Goal: Task Accomplishment & Management: Use online tool/utility

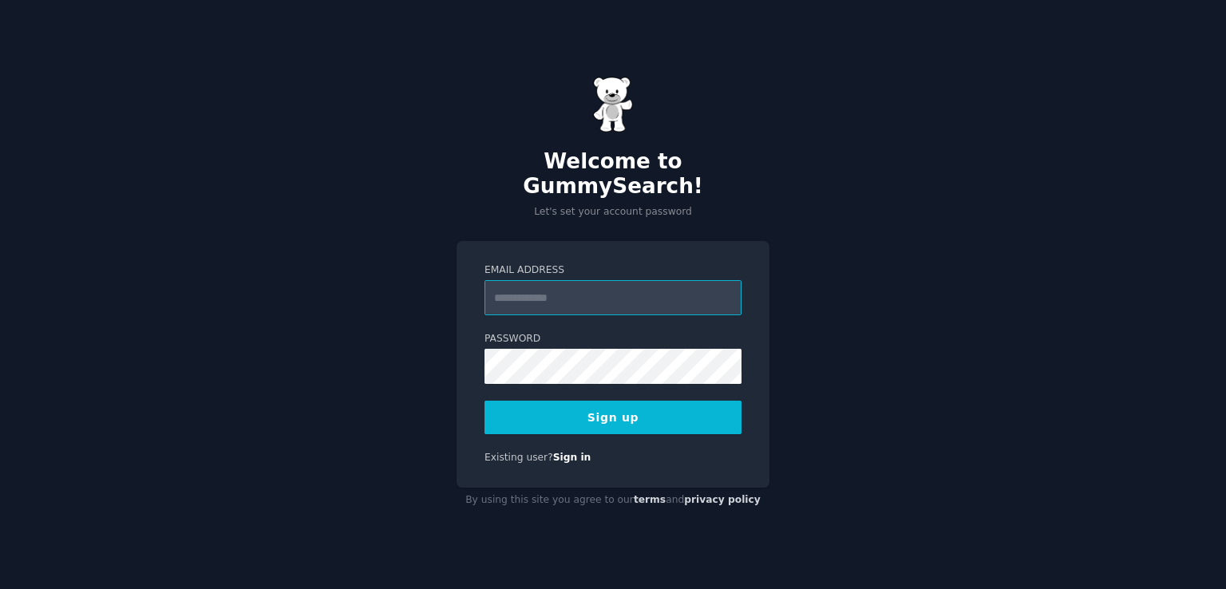
click at [565, 286] on input "Email Address" at bounding box center [612, 297] width 257 height 35
type input "**********"
click at [600, 287] on input "**********" at bounding box center [612, 297] width 257 height 35
click at [660, 412] on button "Sign up" at bounding box center [612, 418] width 257 height 34
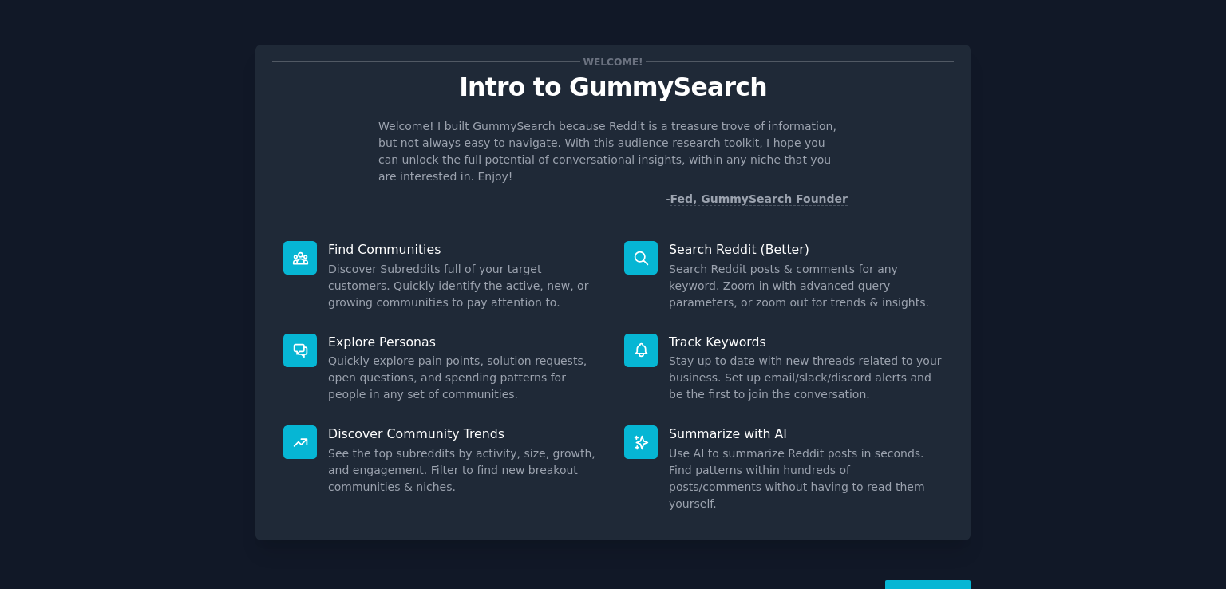
click at [1168, 186] on div "Welcome! Intro to GummySearch Welcome! I built GummySearch because Reddit is a …" at bounding box center [612, 329] width 1181 height 614
click at [934, 580] on button "Next" at bounding box center [927, 599] width 85 height 39
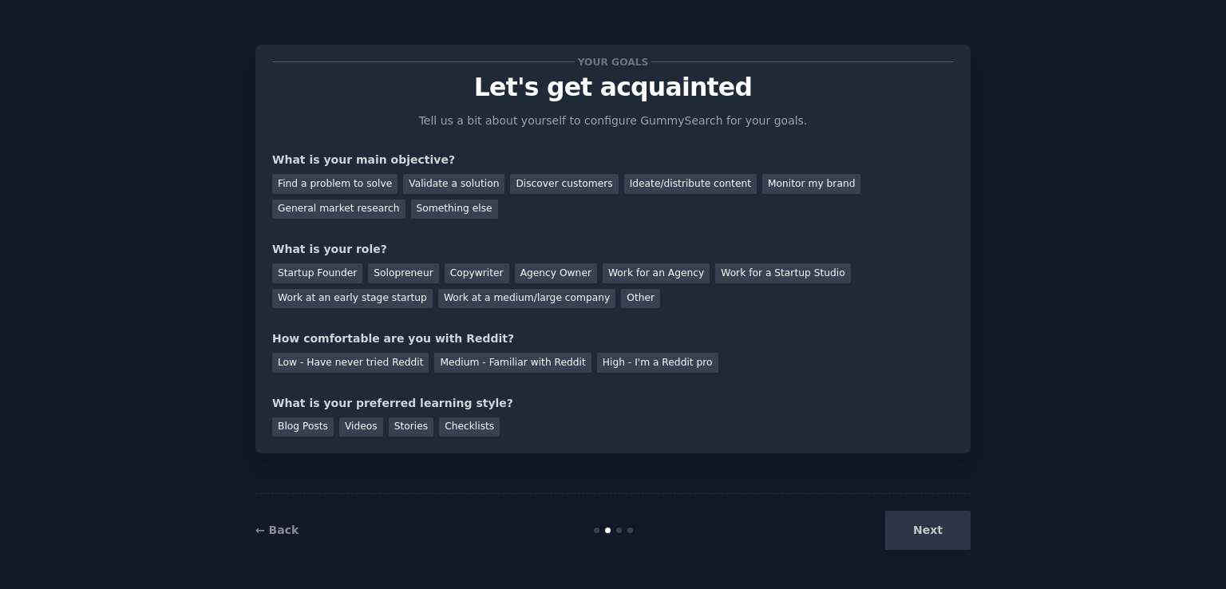
click at [934, 549] on div "Next" at bounding box center [851, 530] width 239 height 39
click at [468, 267] on div "Copywriter" at bounding box center [476, 273] width 65 height 20
click at [913, 516] on div "Next" at bounding box center [851, 530] width 239 height 39
click at [949, 534] on div "Next" at bounding box center [851, 530] width 239 height 39
click at [645, 184] on div "Ideate/distribute content" at bounding box center [690, 184] width 132 height 20
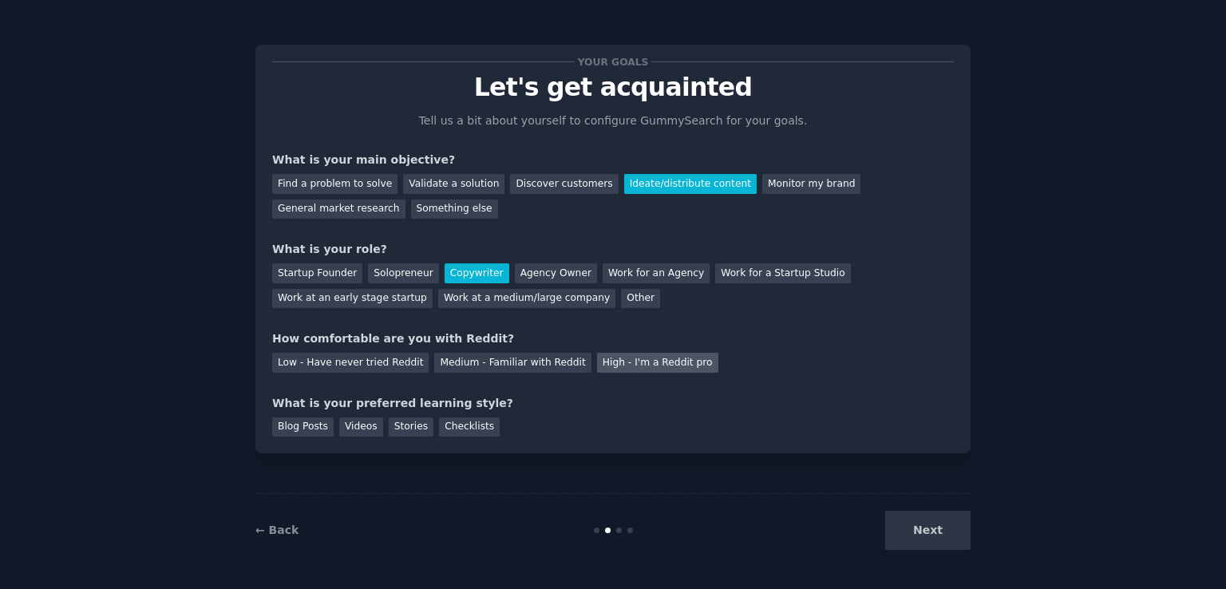
click at [597, 356] on div "High - I'm a Reddit pro" at bounding box center [657, 363] width 121 height 20
click at [914, 526] on div "Next" at bounding box center [851, 530] width 239 height 39
click at [439, 424] on div "Checklists" at bounding box center [469, 427] width 61 height 20
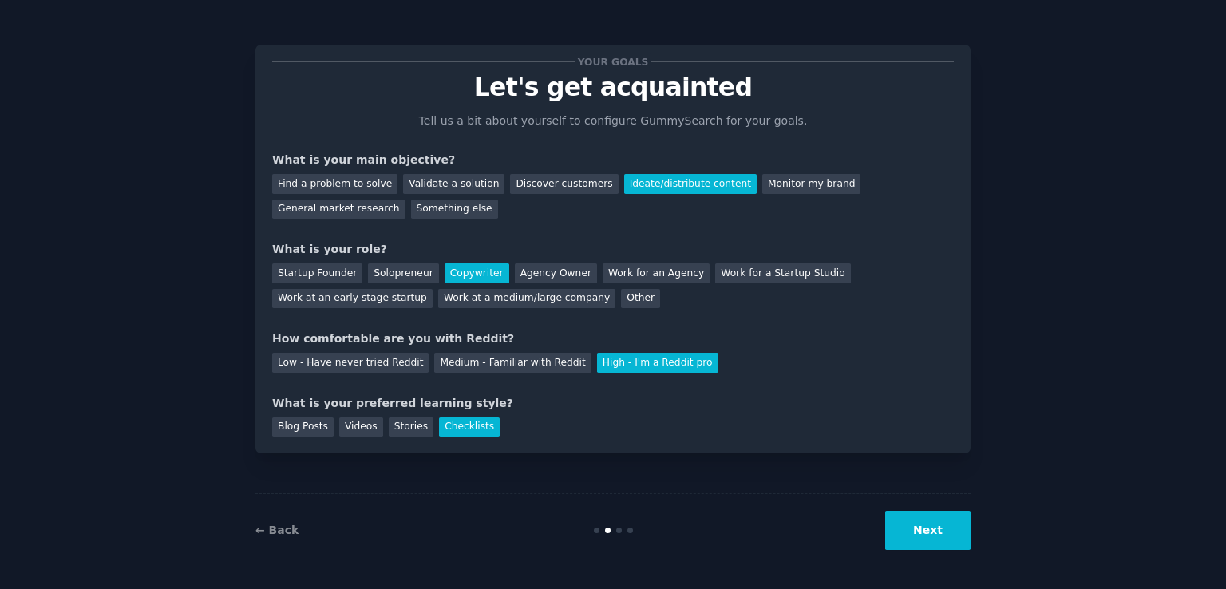
click at [950, 535] on button "Next" at bounding box center [927, 530] width 85 height 39
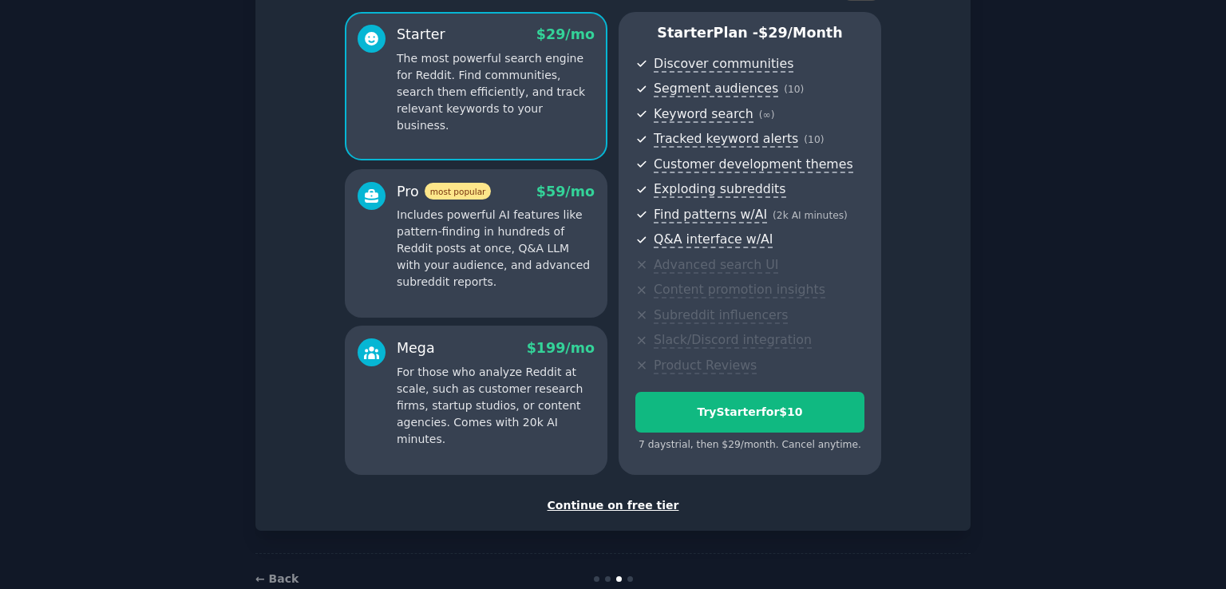
scroll to position [140, 0]
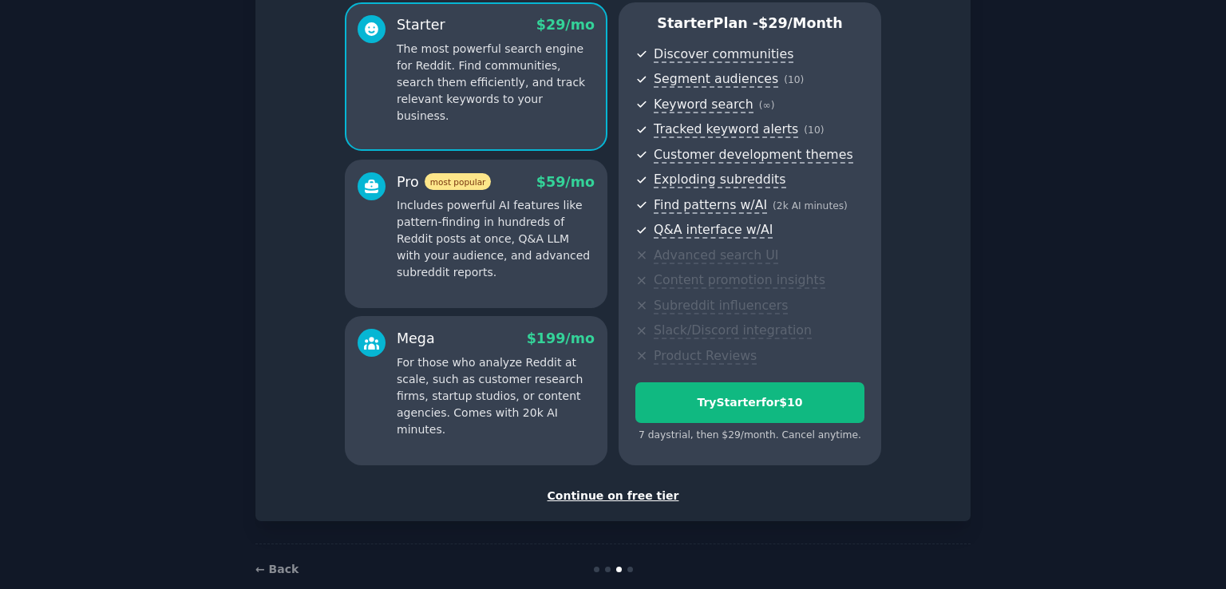
click at [635, 491] on div "Continue on free tier" at bounding box center [612, 496] width 681 height 17
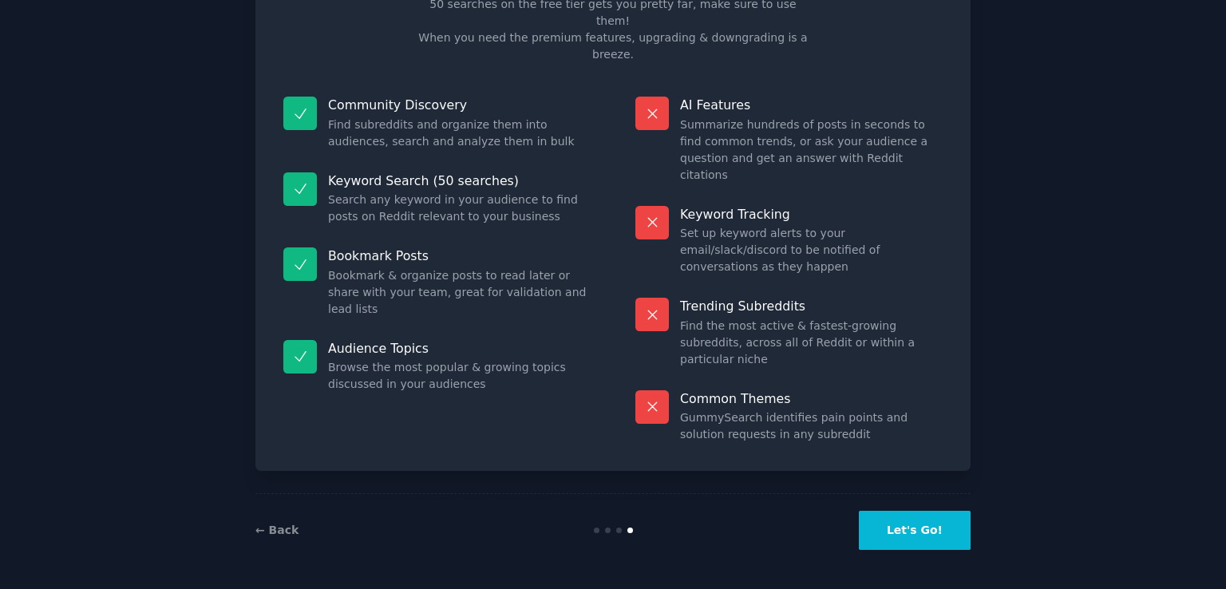
scroll to position [32, 0]
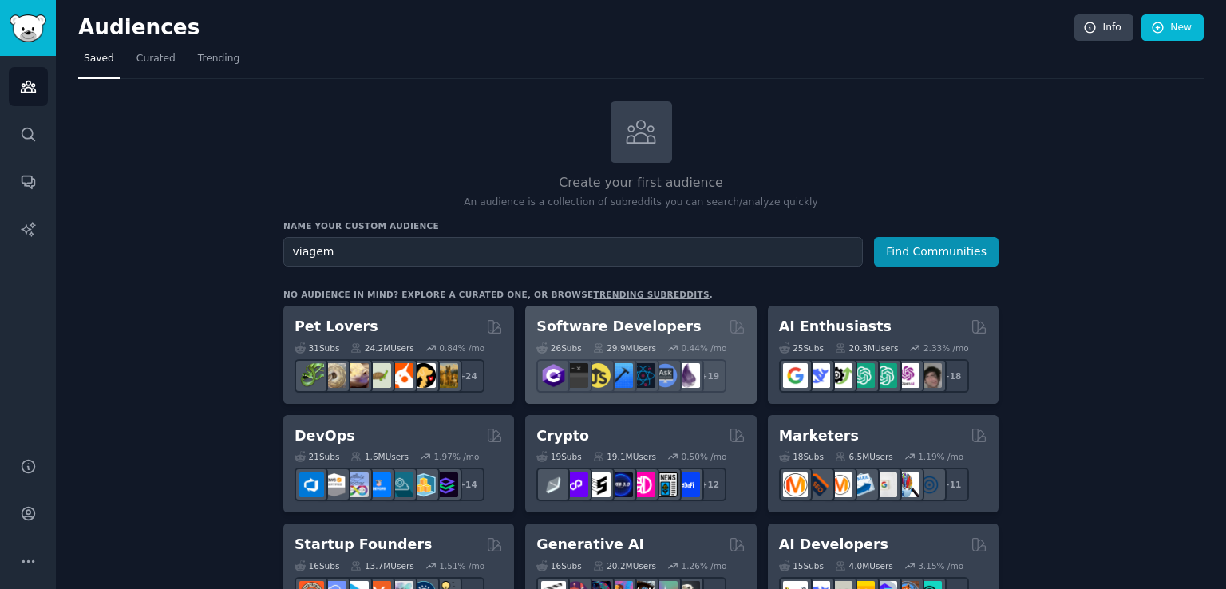
type input "viagem"
click at [874, 237] on button "Find Communities" at bounding box center [936, 252] width 124 height 30
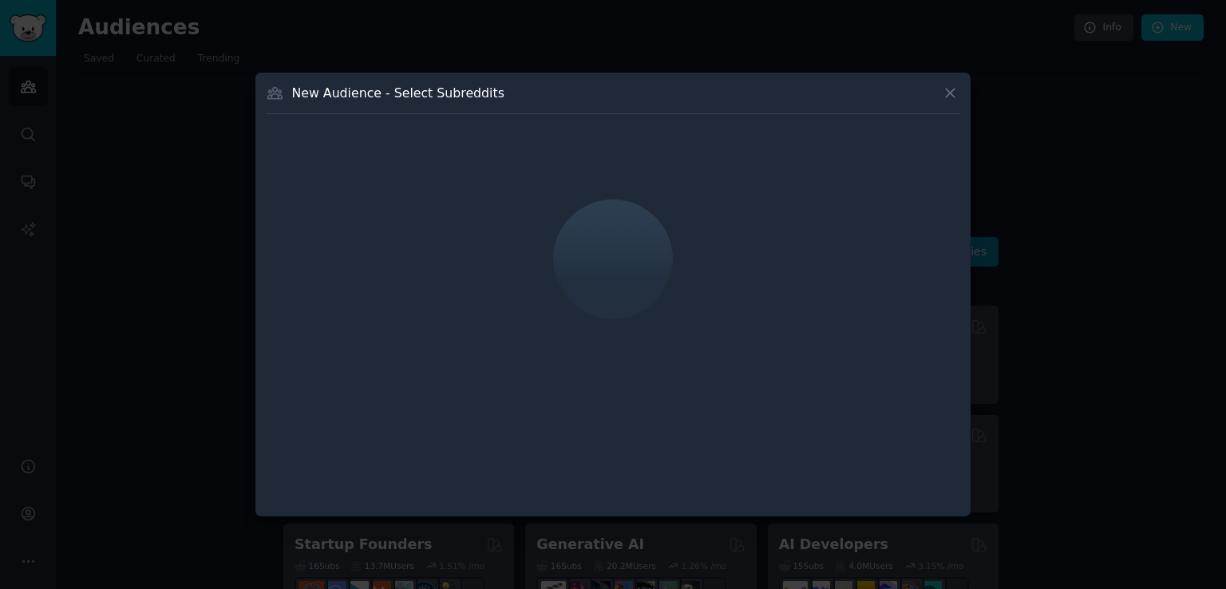
click at [953, 90] on icon at bounding box center [950, 93] width 17 height 17
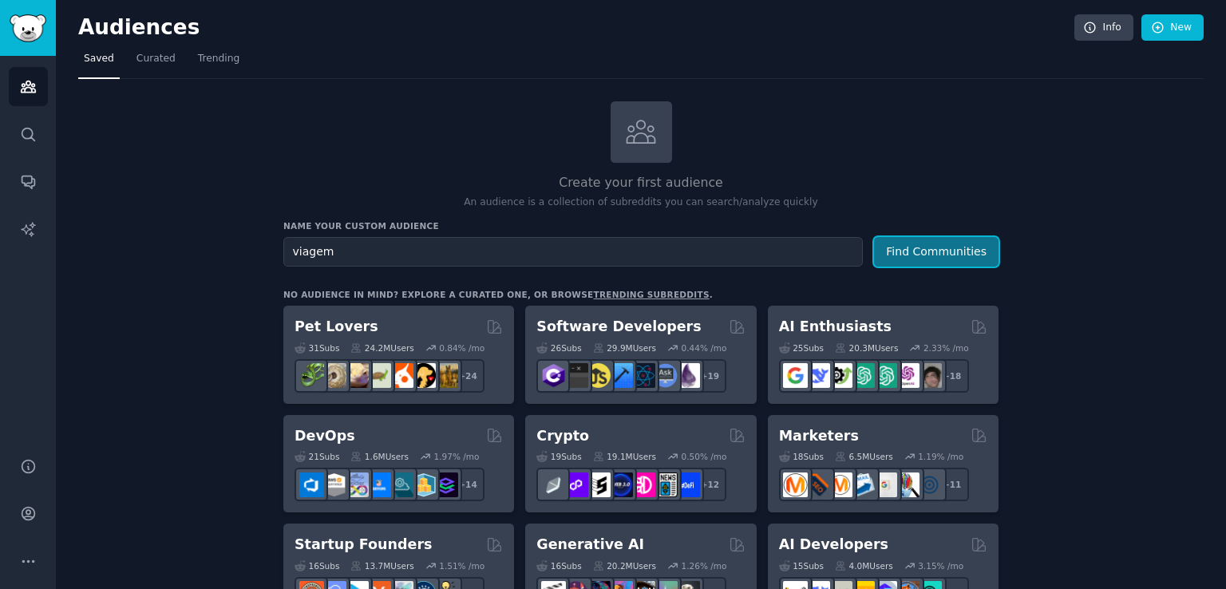
click at [926, 247] on button "Find Communities" at bounding box center [936, 252] width 124 height 30
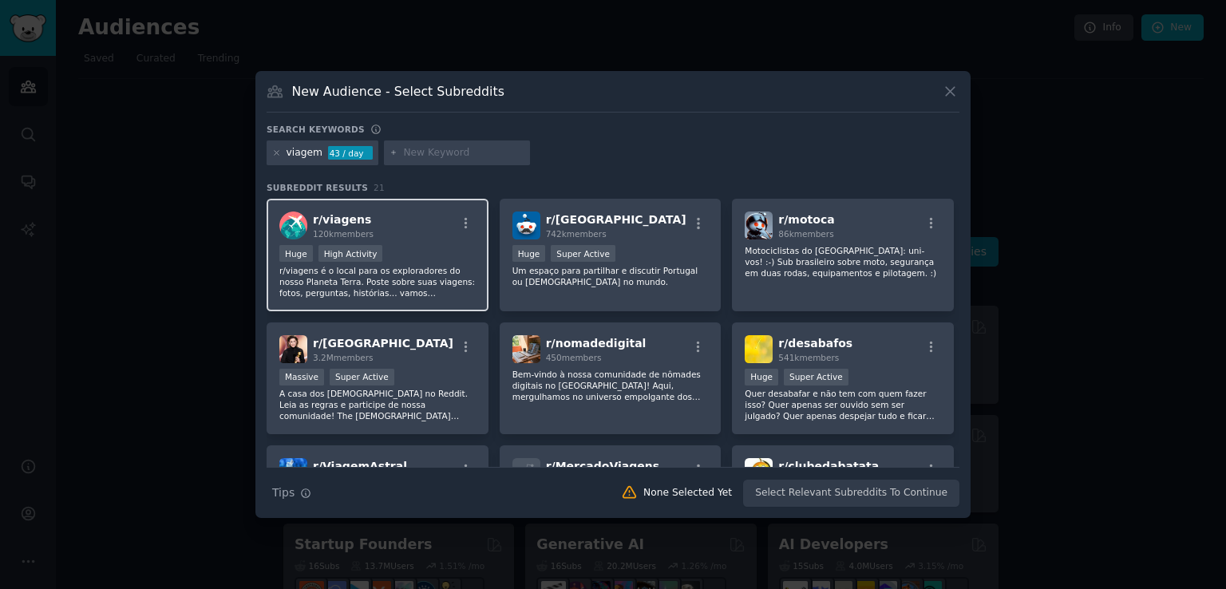
click at [451, 258] on div "Huge High Activity" at bounding box center [377, 255] width 196 height 20
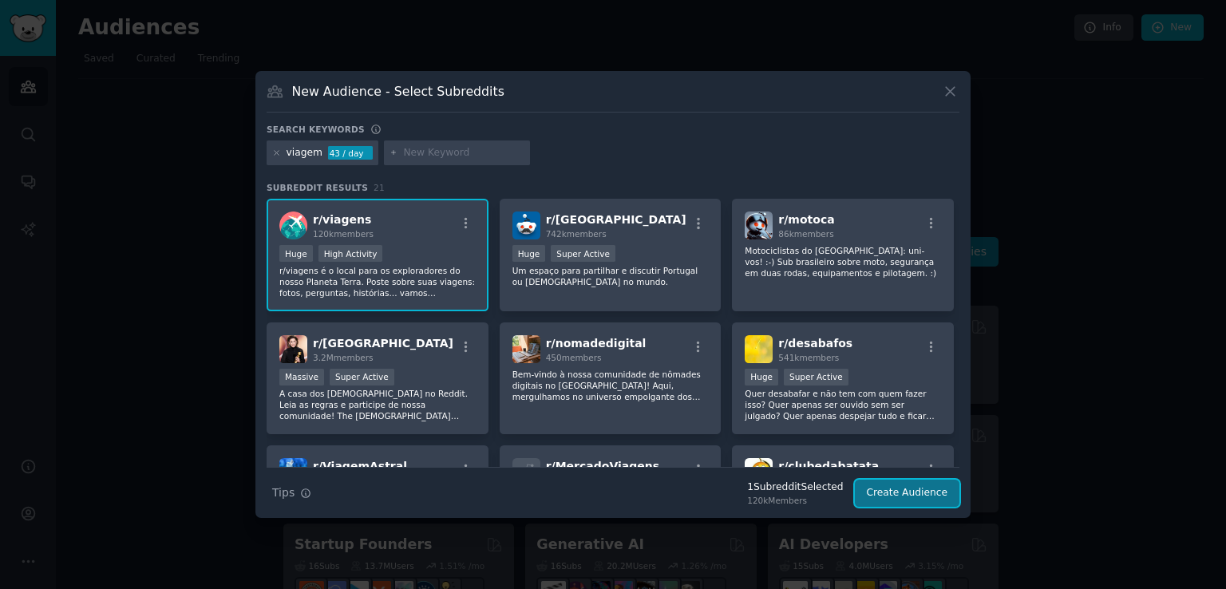
click at [910, 492] on button "Create Audience" at bounding box center [907, 493] width 105 height 27
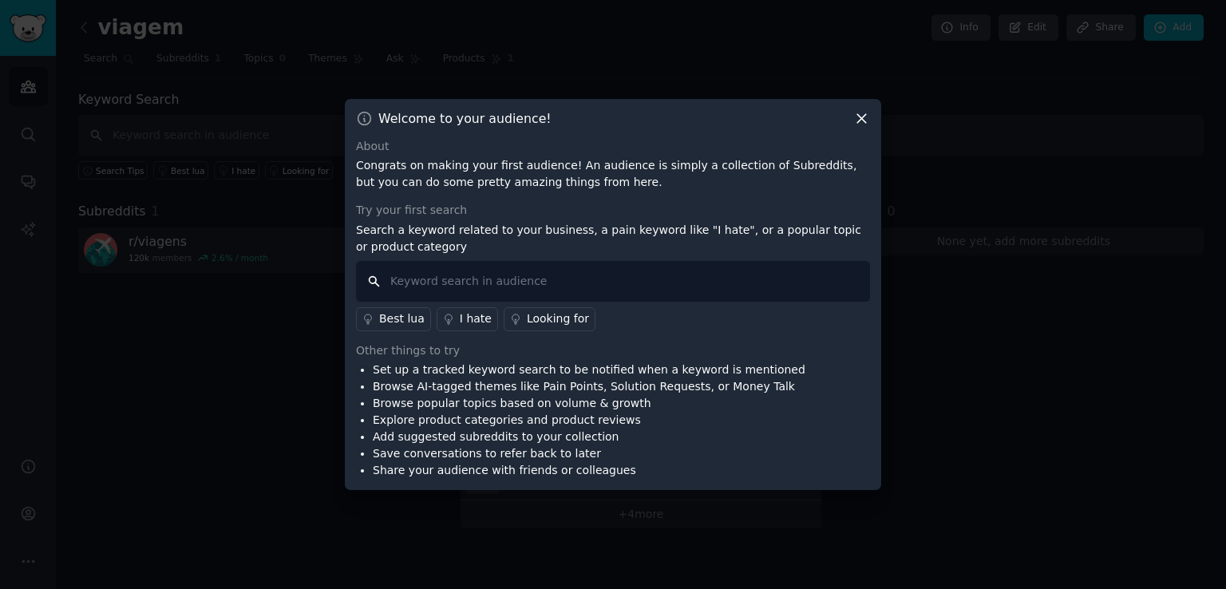
click at [597, 283] on input "text" at bounding box center [613, 281] width 514 height 41
type input "vaiagem"
click at [865, 120] on icon at bounding box center [861, 118] width 17 height 17
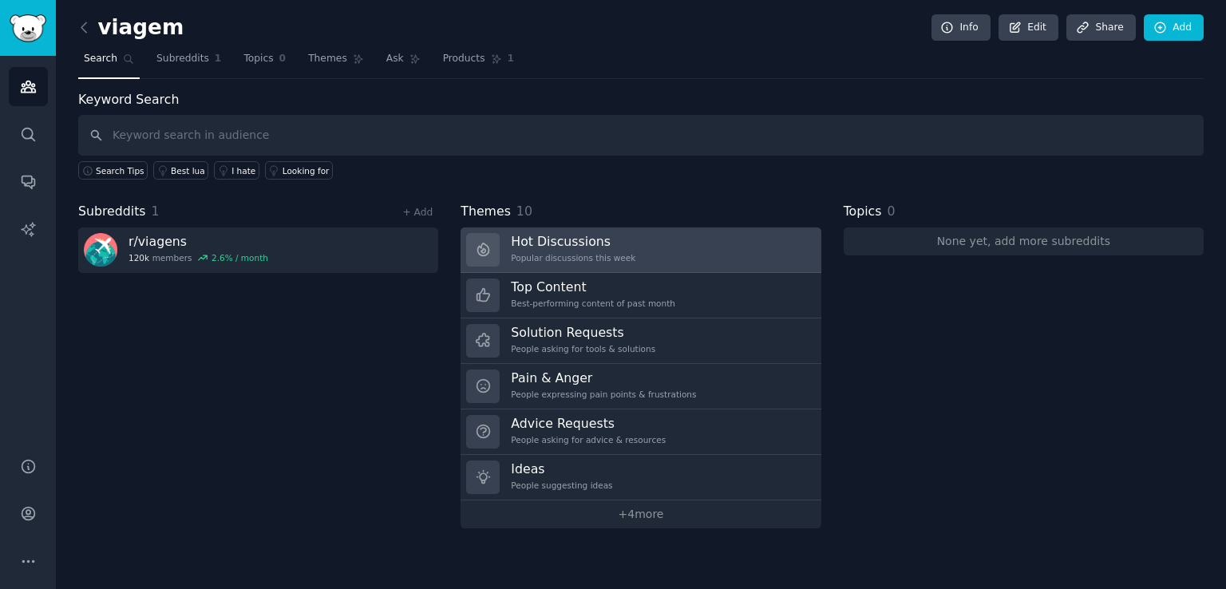
click at [609, 249] on div "Hot Discussions Popular discussions this week" at bounding box center [573, 250] width 124 height 34
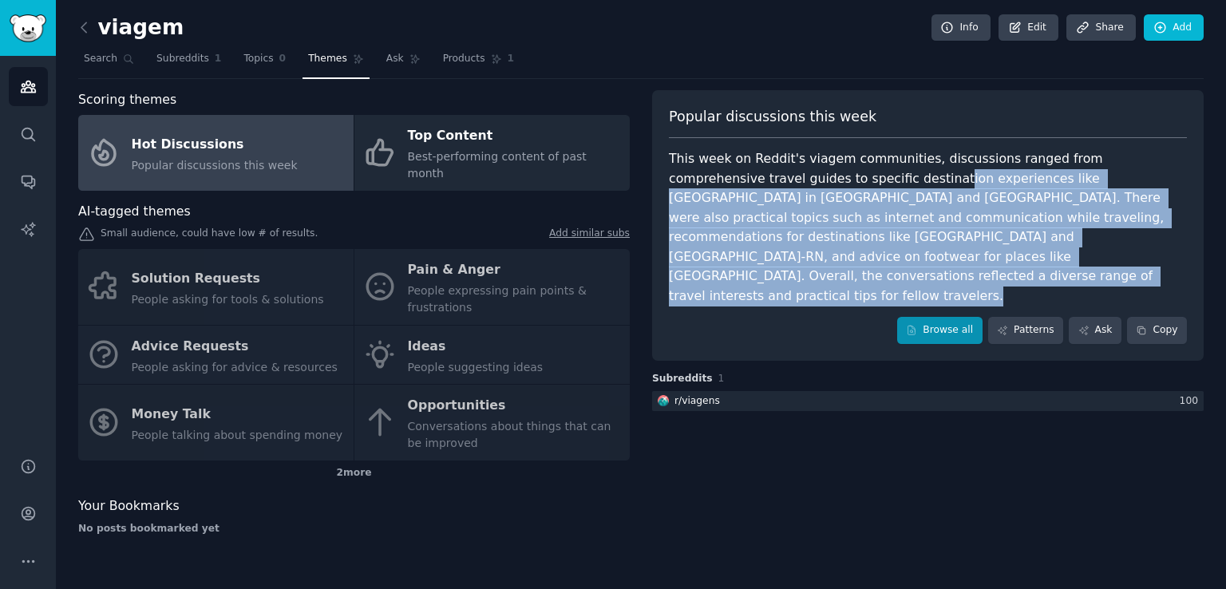
drag, startPoint x: 812, startPoint y: 172, endPoint x: 922, endPoint y: 290, distance: 160.9
click at [928, 301] on div "Popular discussions this week This week on Reddit's viagem communities, discuss…" at bounding box center [927, 225] width 551 height 270
click at [855, 190] on div "This week on Reddit's viagem communities, discussions ranged from comprehensive…" at bounding box center [928, 227] width 518 height 156
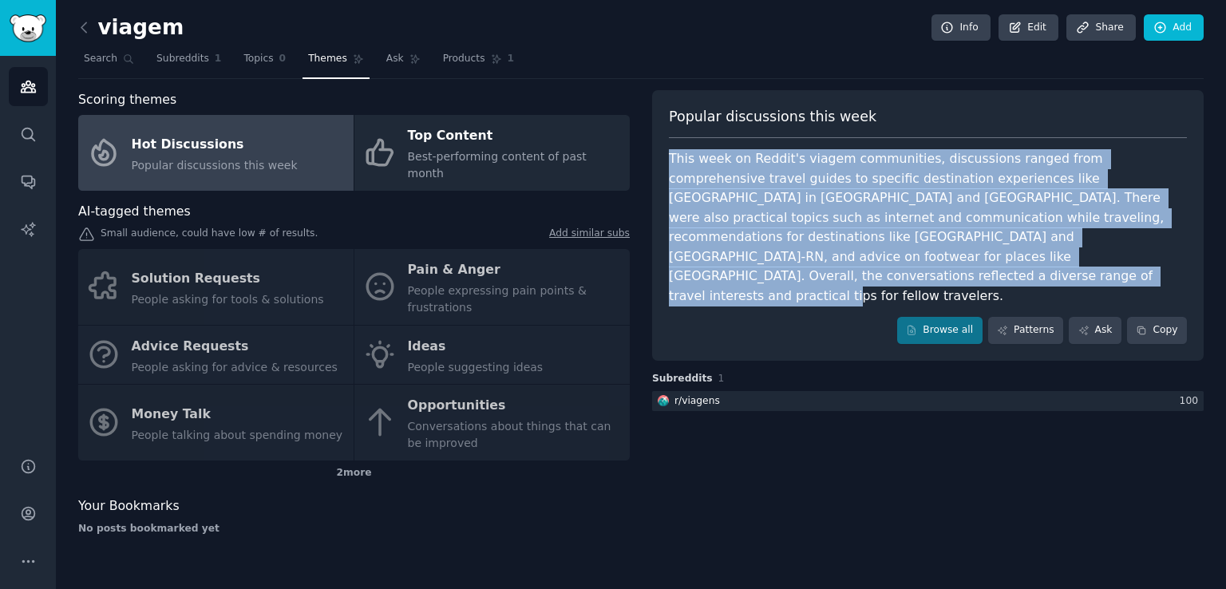
drag, startPoint x: 1047, startPoint y: 252, endPoint x: 653, endPoint y: 137, distance: 410.6
click at [655, 137] on div "Popular discussions this week This week on Reddit's viagem communities, discuss…" at bounding box center [927, 225] width 551 height 270
click at [953, 317] on link "Browse all" at bounding box center [939, 330] width 85 height 27
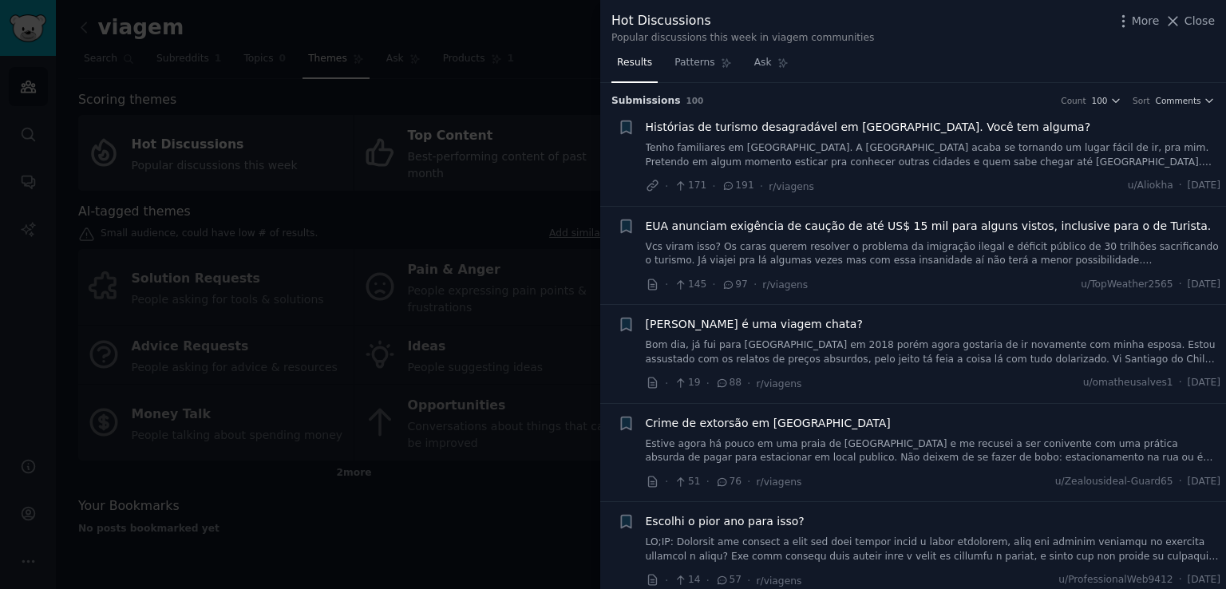
click at [938, 131] on span "Histórias de turismo desagradável em Salvador. Você tem alguma?" at bounding box center [867, 127] width 445 height 17
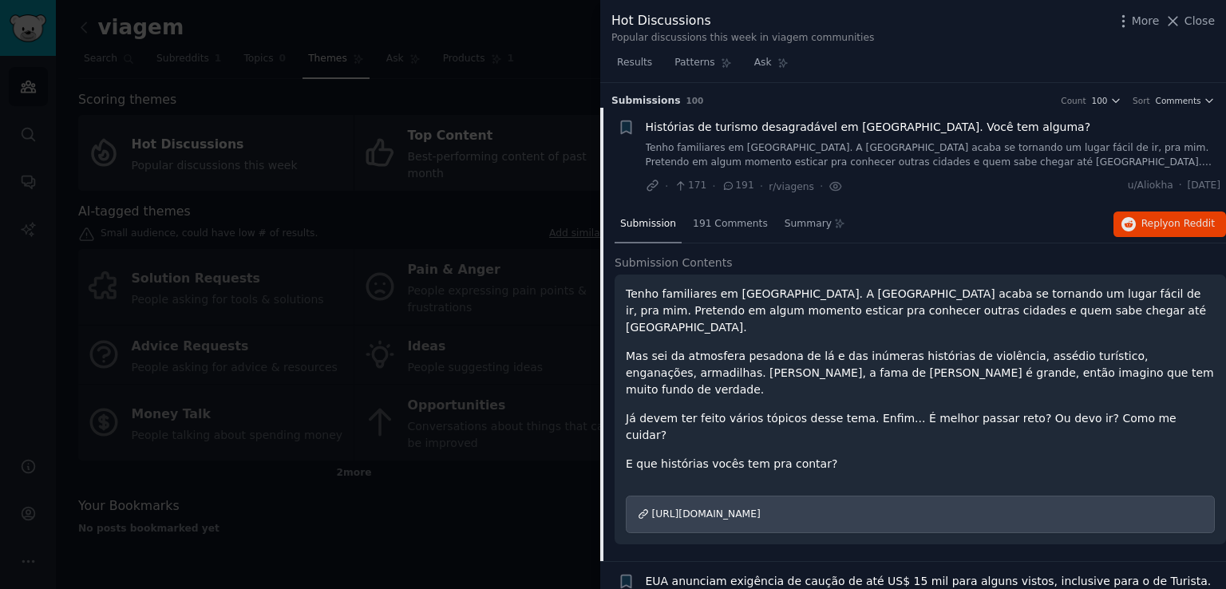
scroll to position [25, 0]
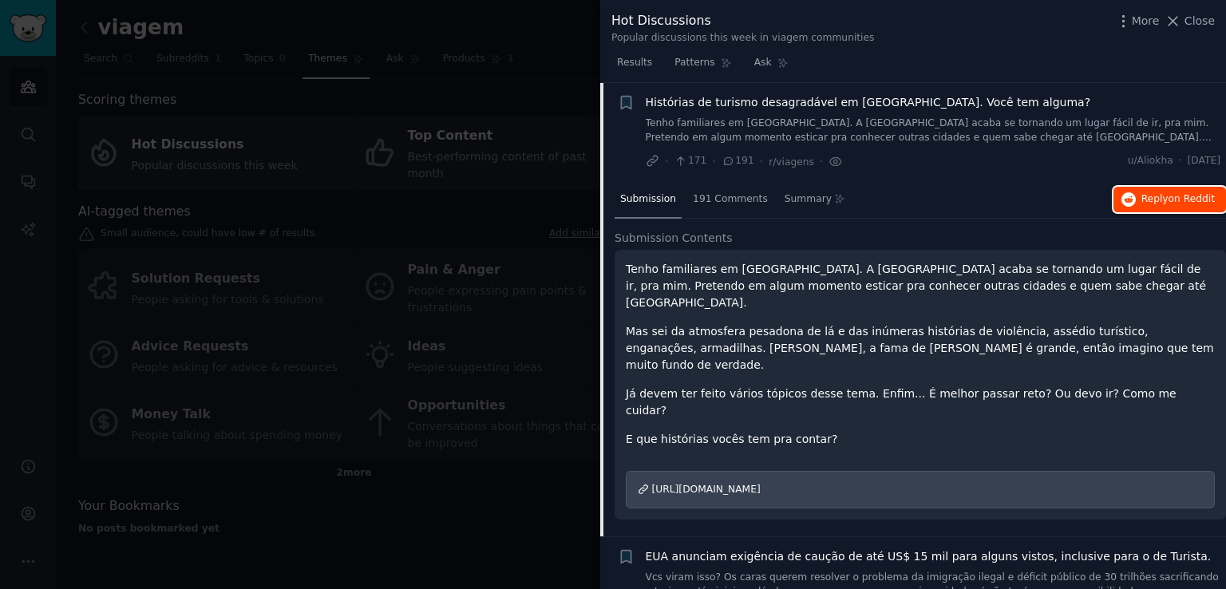
click at [1155, 199] on span "Reply on Reddit" at bounding box center [1177, 199] width 73 height 14
click at [1198, 22] on span "Close" at bounding box center [1199, 21] width 30 height 17
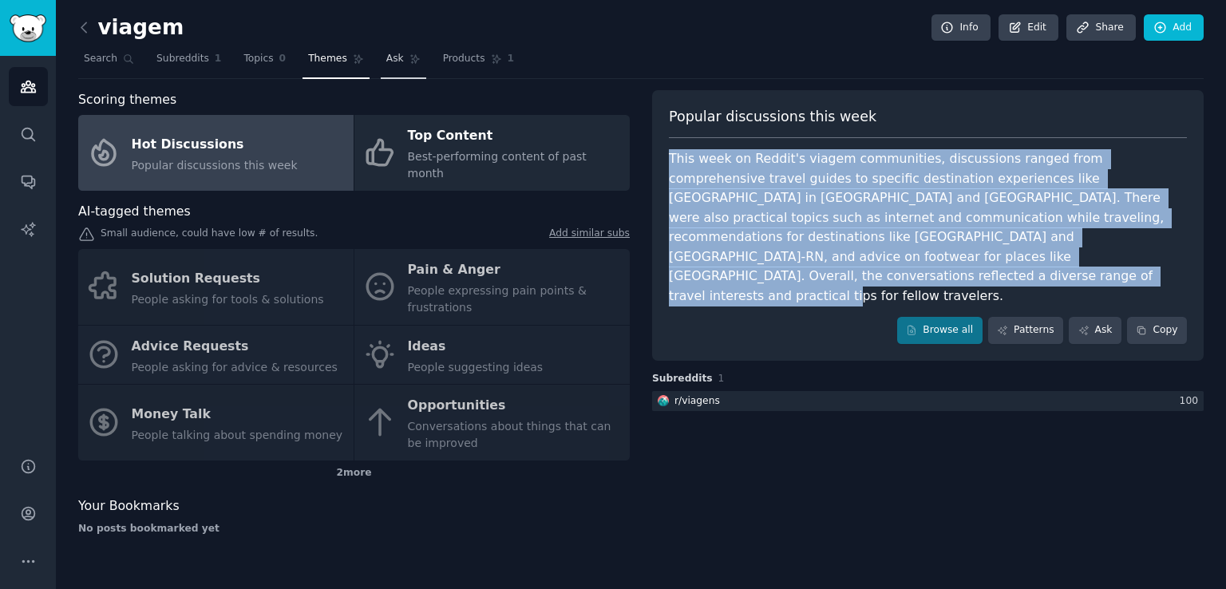
click at [386, 59] on span "Ask" at bounding box center [395, 59] width 18 height 14
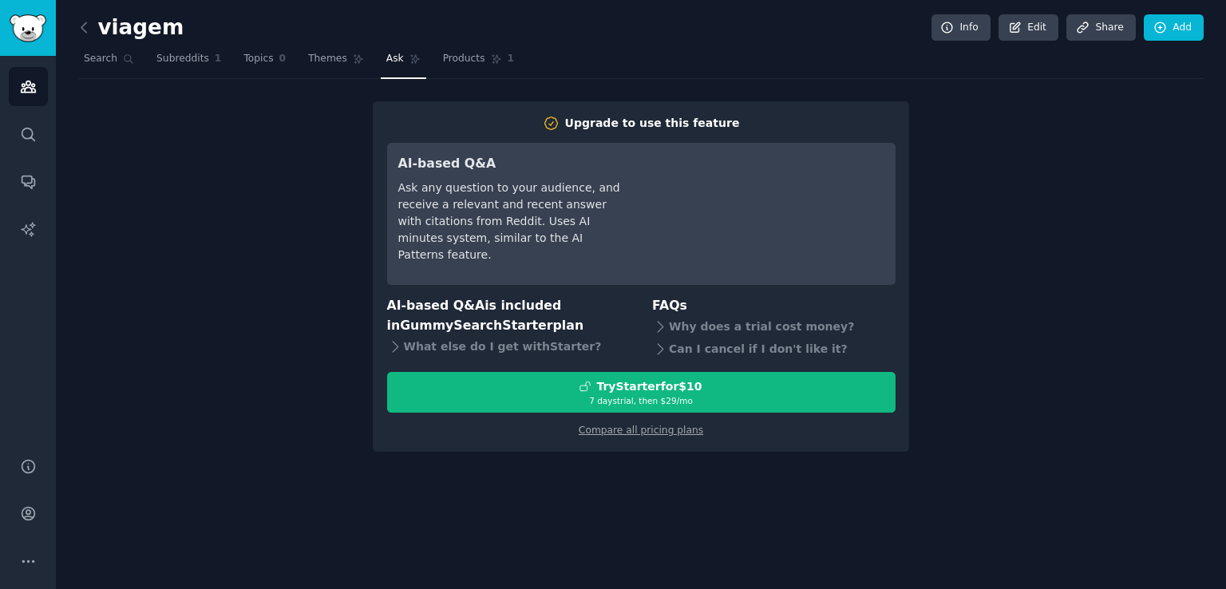
click at [219, 379] on div "Upgrade to use this feature AI-based Q&A Ask any question to your audience, and…" at bounding box center [640, 276] width 1125 height 350
drag, startPoint x: 198, startPoint y: 220, endPoint x: 202, endPoint y: 209, distance: 11.9
click at [198, 215] on div "Upgrade to use this feature AI-based Q&A Ask any question to your audience, and…" at bounding box center [640, 276] width 1125 height 350
click at [1142, 93] on div "viagem Info Edit Share Add Search Subreddits 1 Topics 0 Themes Ask Products 1 U…" at bounding box center [640, 236] width 1125 height 429
click at [140, 34] on h2 "viagem" at bounding box center [130, 28] width 105 height 26
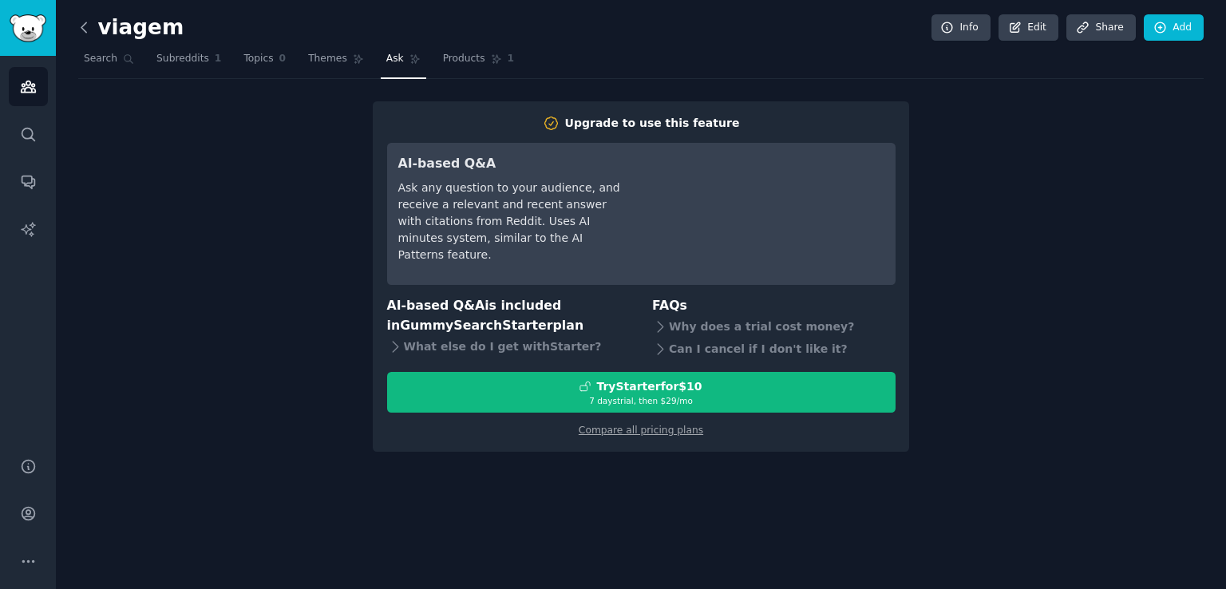
click at [82, 27] on icon at bounding box center [83, 27] width 5 height 10
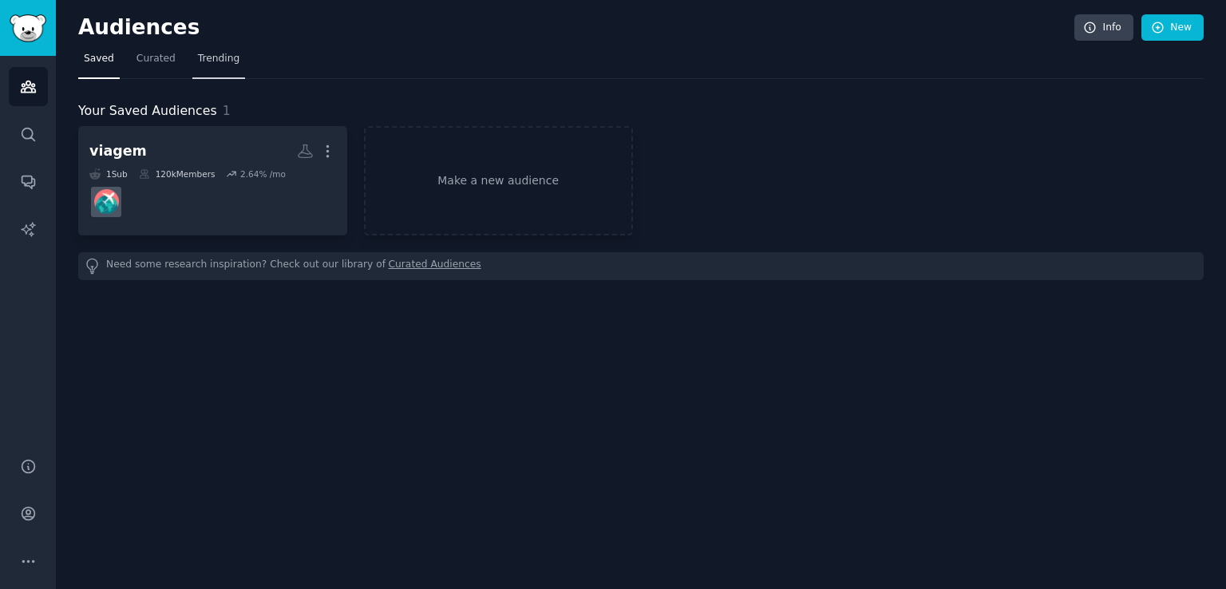
click at [204, 57] on span "Trending" at bounding box center [218, 59] width 41 height 14
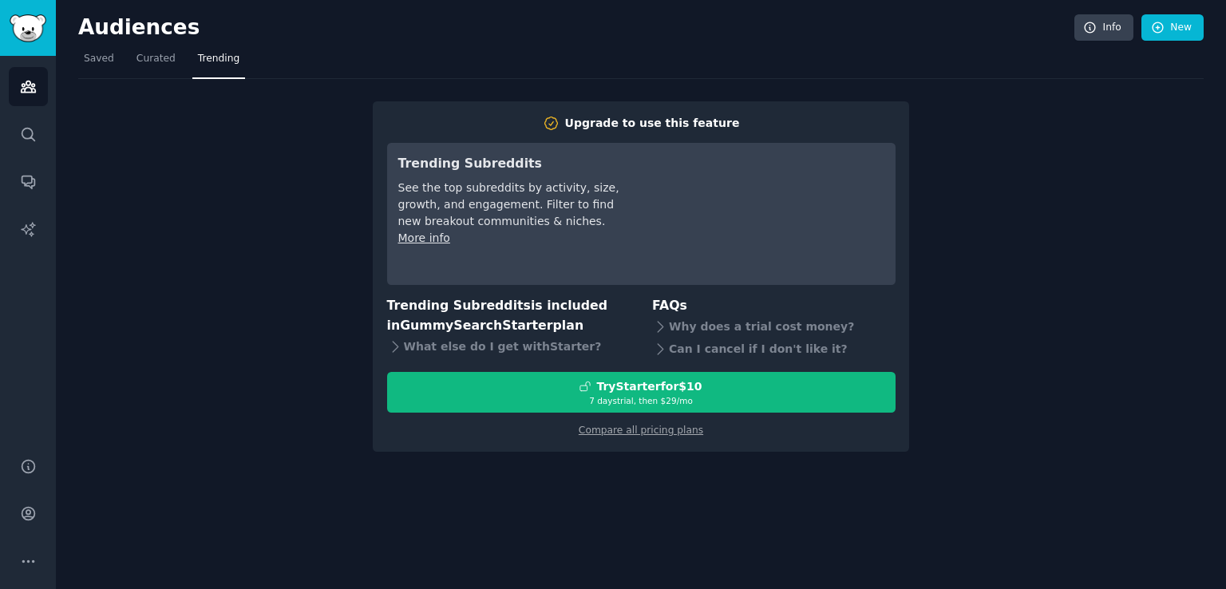
click at [259, 275] on div "Upgrade to use this feature Trending Subreddits See the top subreddits by activ…" at bounding box center [640, 265] width 1125 height 373
click at [22, 141] on icon "Sidebar" at bounding box center [28, 134] width 17 height 17
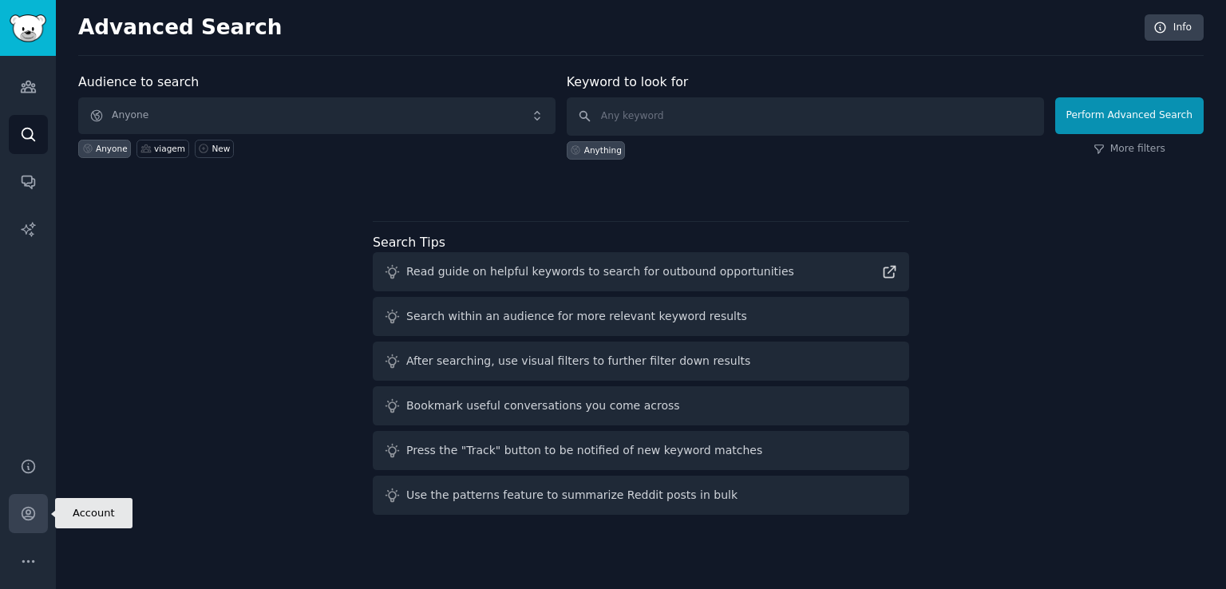
click at [24, 522] on link "Account" at bounding box center [28, 513] width 39 height 39
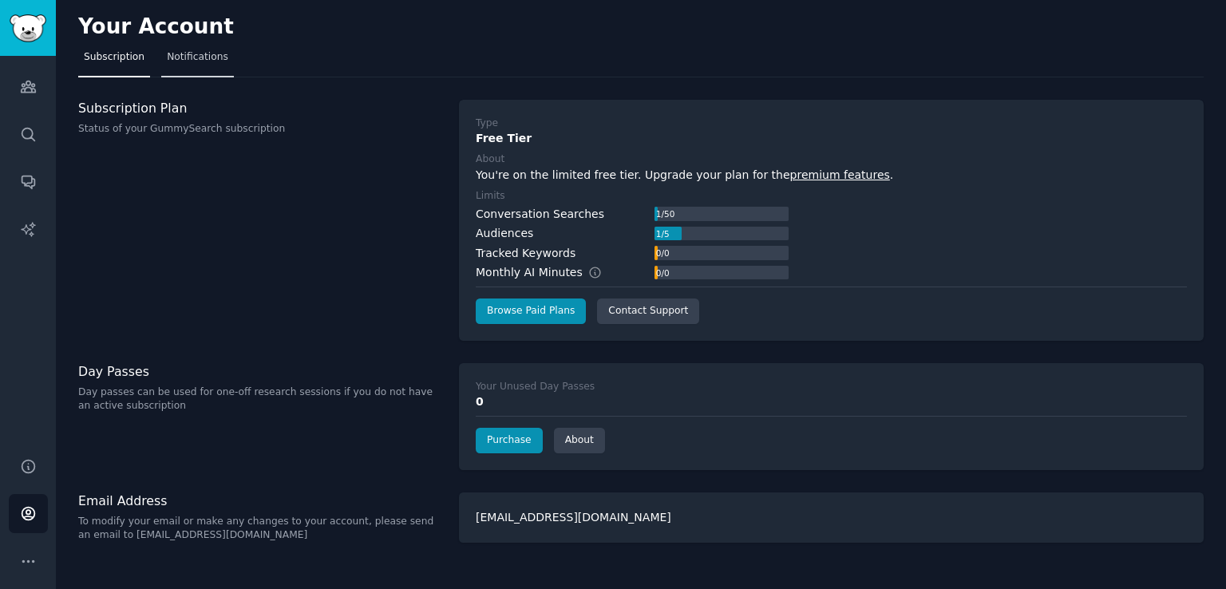
click at [203, 58] on span "Notifications" at bounding box center [197, 57] width 61 height 14
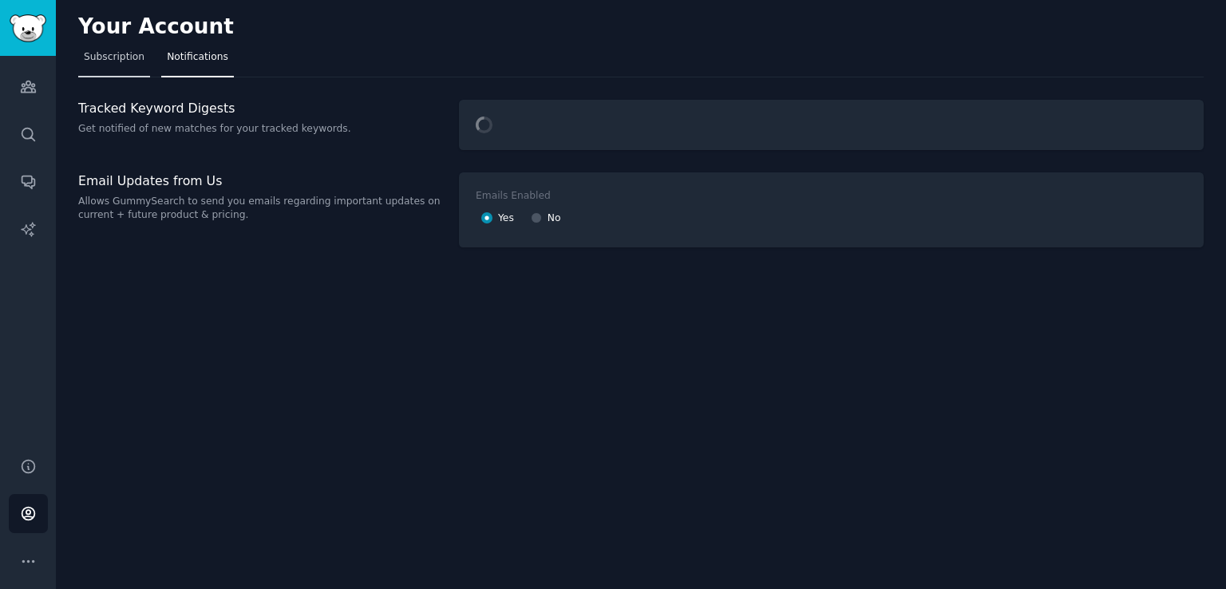
click at [120, 61] on span "Subscription" at bounding box center [114, 57] width 61 height 14
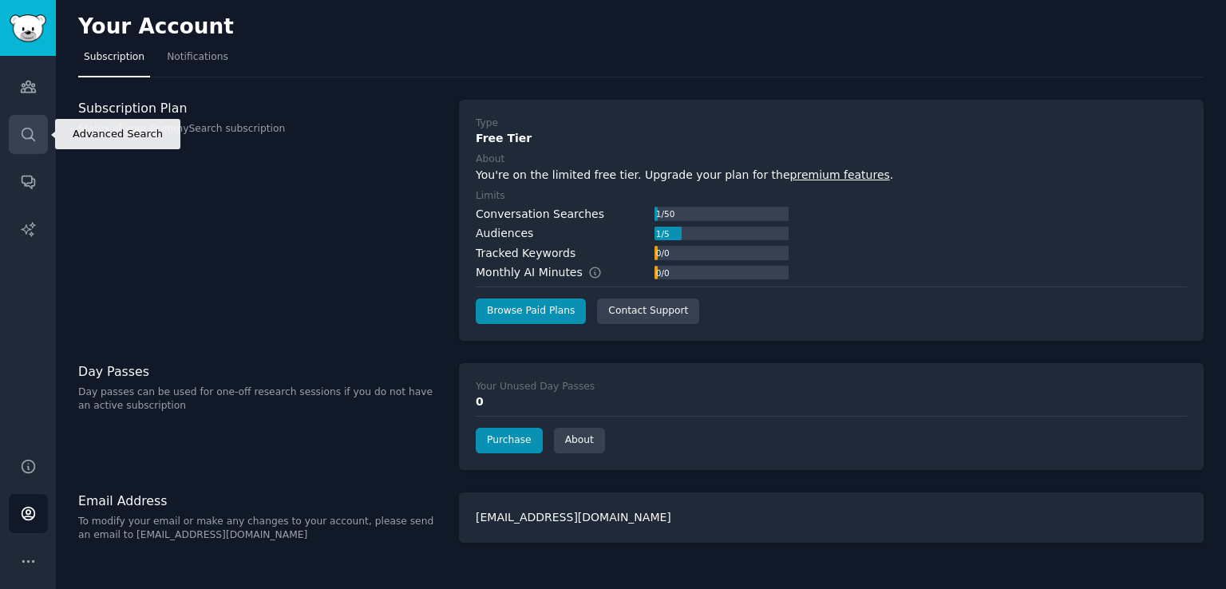
click at [19, 136] on link "Search" at bounding box center [28, 134] width 39 height 39
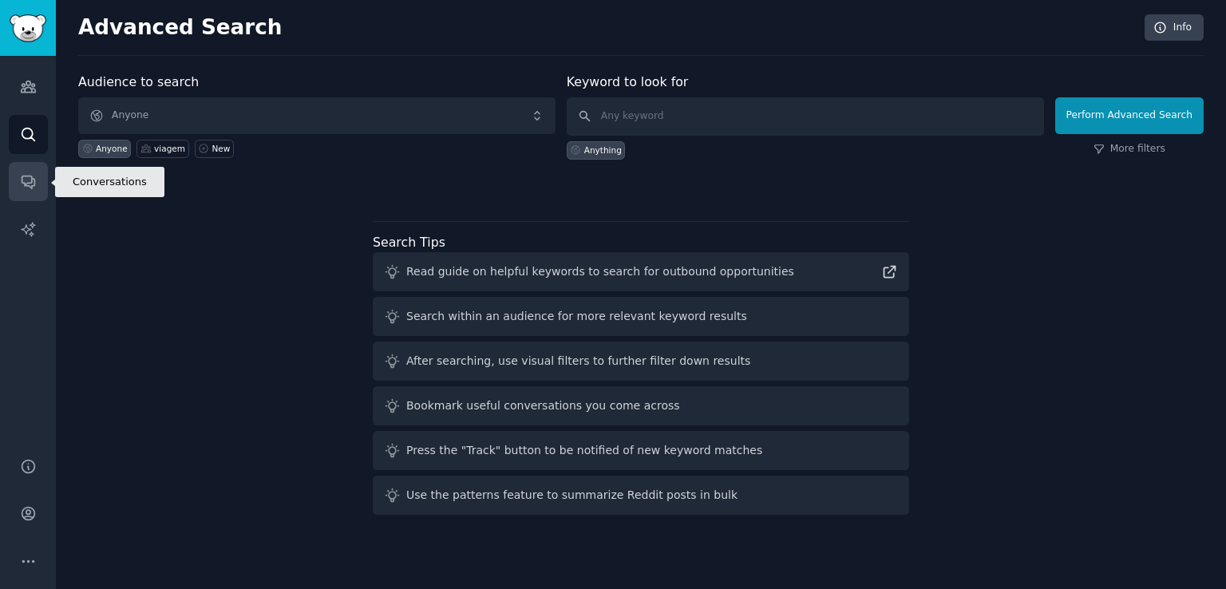
click at [30, 183] on icon "Sidebar" at bounding box center [28, 181] width 17 height 17
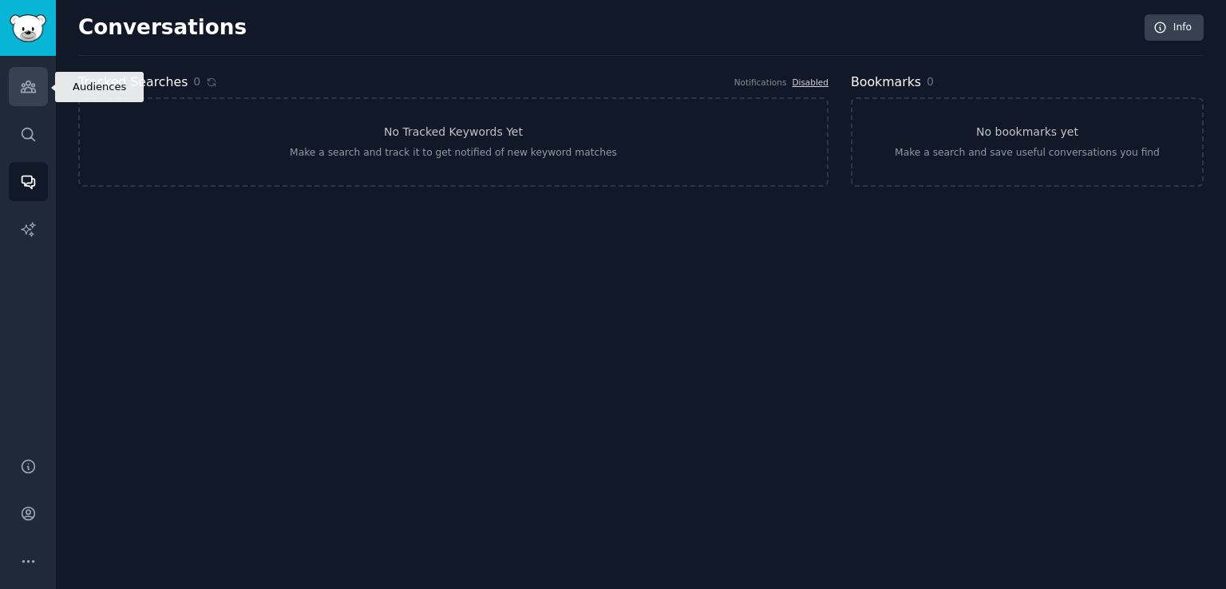
click at [36, 84] on link "Audiences" at bounding box center [28, 86] width 39 height 39
